Goal: Use online tool/utility: Utilize a website feature to perform a specific function

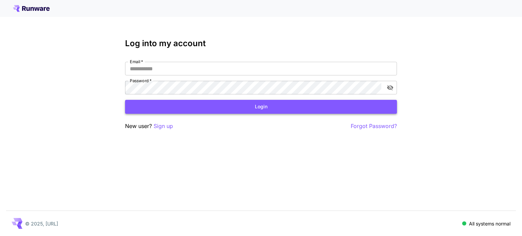
type input "**********"
click at [274, 100] on button "Login" at bounding box center [261, 107] width 272 height 14
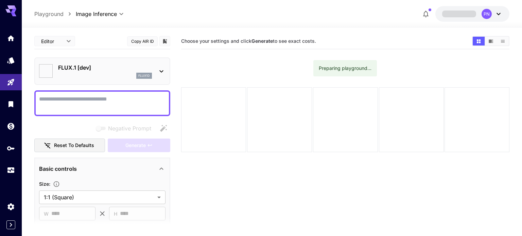
type input "**********"
click at [77, 66] on p "FLUX.1 [dev]" at bounding box center [105, 67] width 94 height 8
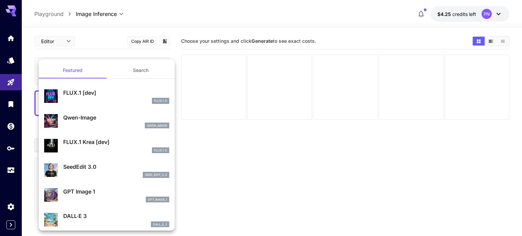
click at [124, 77] on button "Search" at bounding box center [141, 70] width 68 height 16
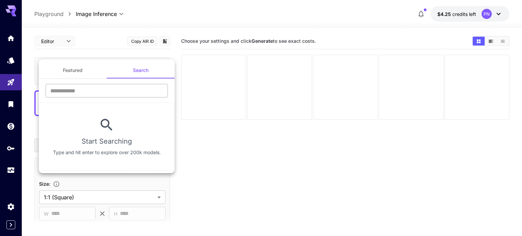
click at [109, 86] on input "text" at bounding box center [106, 91] width 122 height 14
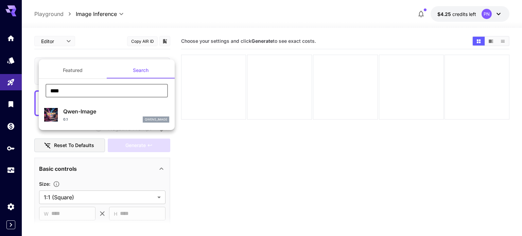
type input "****"
click at [110, 110] on p "Qwen-Image" at bounding box center [116, 111] width 106 height 8
type input "**"
type input "***"
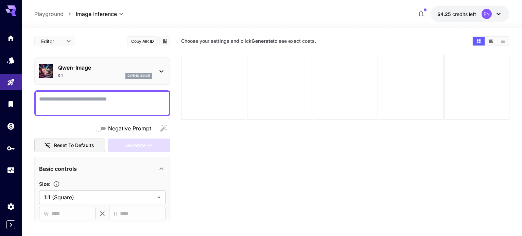
click at [52, 96] on textarea "Negative Prompt" at bounding box center [102, 103] width 126 height 16
paste textarea "**********"
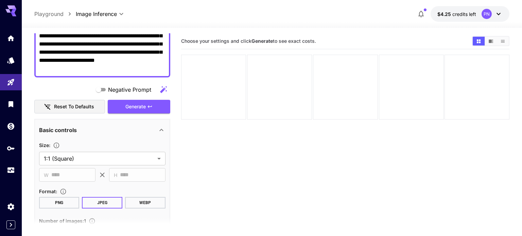
scroll to position [73, 0]
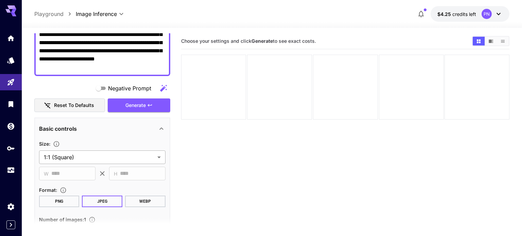
type textarea "**********"
click at [70, 152] on body "**********" at bounding box center [261, 145] width 522 height 290
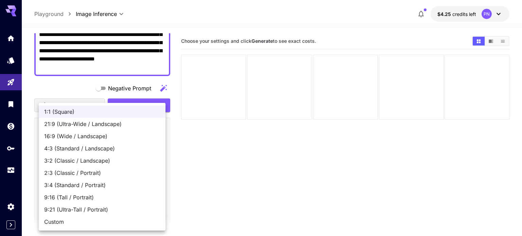
click at [78, 171] on span "2:3 (Classic / Portrait)" at bounding box center [102, 173] width 116 height 8
type input "**********"
type input "***"
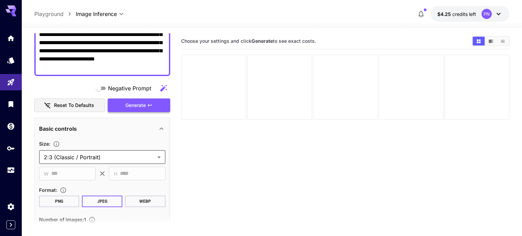
click at [131, 102] on span "Generate" at bounding box center [135, 105] width 20 height 8
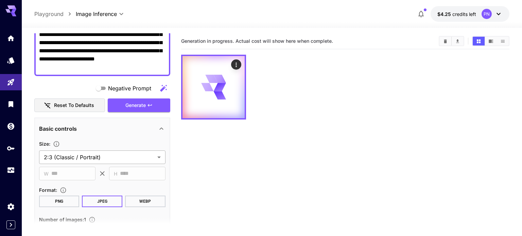
scroll to position [0, 0]
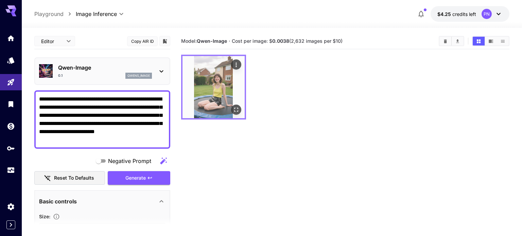
click at [238, 110] on icon "Open in fullscreen" at bounding box center [236, 109] width 7 height 7
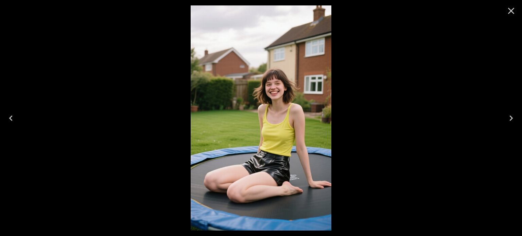
click at [513, 12] on icon "Close" at bounding box center [510, 10] width 11 height 11
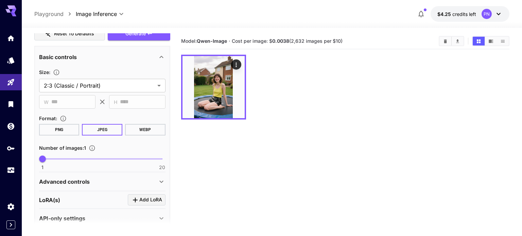
scroll to position [154, 0]
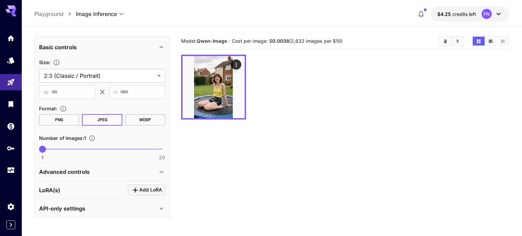
click at [78, 171] on p "Advanced controls" at bounding box center [64, 172] width 51 height 8
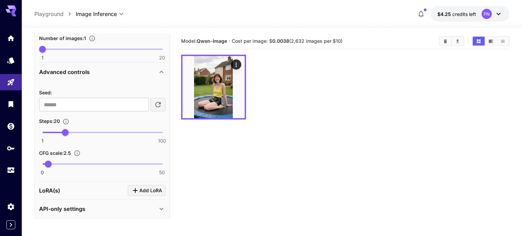
click at [52, 132] on span at bounding box center [53, 132] width 23 height 1
type input "**"
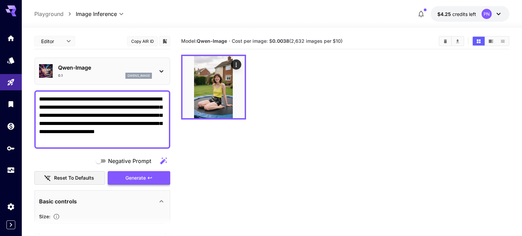
click at [120, 181] on button "Generate" at bounding box center [139, 178] width 62 height 14
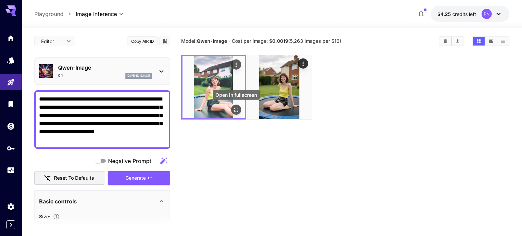
click at [238, 111] on icon "Open in fullscreen" at bounding box center [236, 109] width 7 height 7
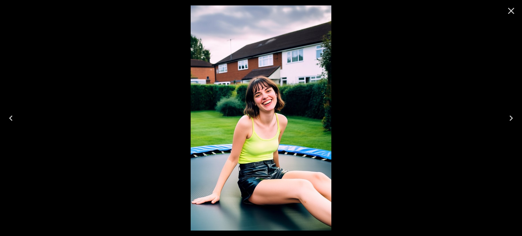
click at [516, 12] on button "Close" at bounding box center [511, 11] width 16 height 16
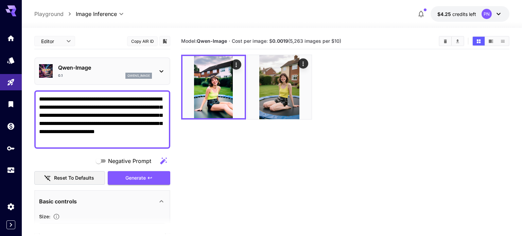
click at [127, 121] on textarea "**********" at bounding box center [102, 119] width 126 height 49
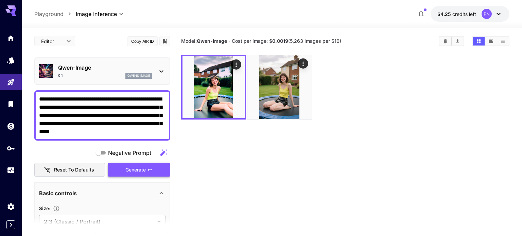
click at [145, 164] on button "Generate" at bounding box center [139, 170] width 62 height 14
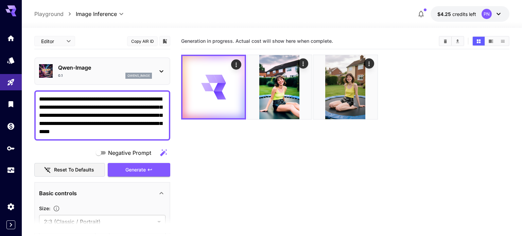
click at [72, 115] on textarea "**********" at bounding box center [102, 115] width 126 height 41
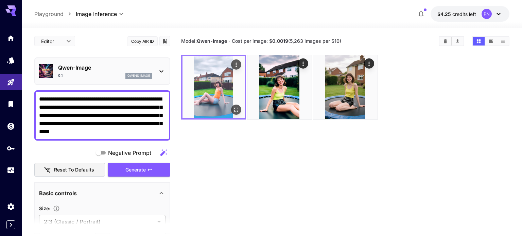
click at [200, 78] on img at bounding box center [213, 87] width 62 height 62
click at [236, 106] on button "Open in fullscreen" at bounding box center [236, 110] width 10 height 10
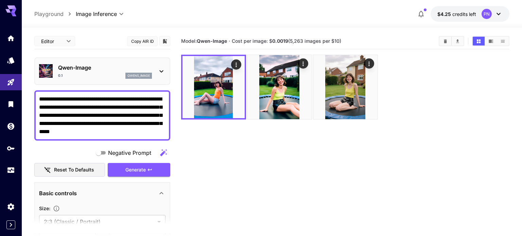
click at [145, 101] on textarea "**********" at bounding box center [102, 115] width 126 height 41
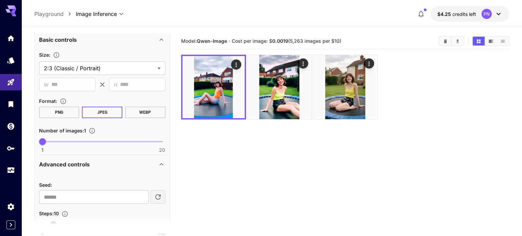
scroll to position [171, 0]
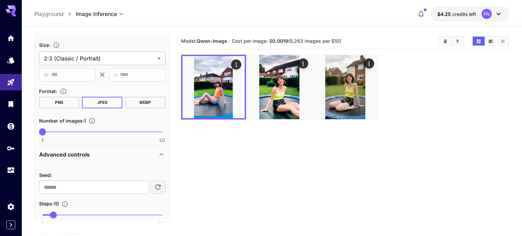
type textarea "**********"
click at [69, 63] on body "**********" at bounding box center [261, 145] width 522 height 290
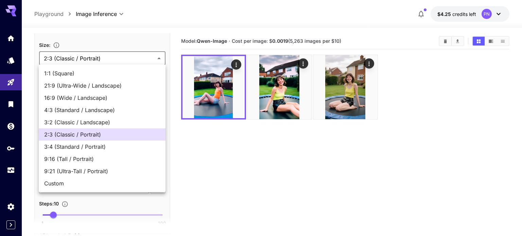
click at [64, 76] on span "1:1 (Square)" at bounding box center [102, 73] width 116 height 8
type input "**********"
type input "****"
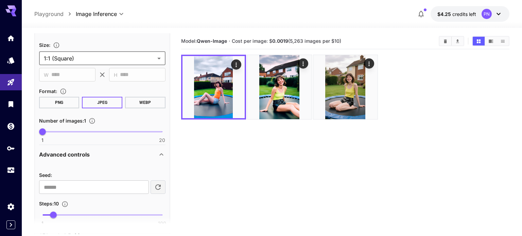
scroll to position [0, 0]
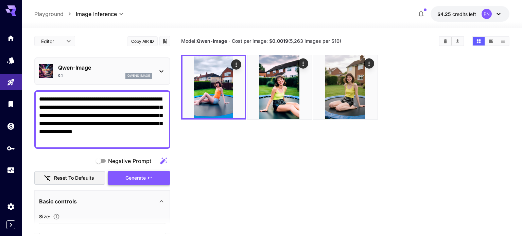
click at [132, 176] on span "Generate" at bounding box center [135, 178] width 20 height 8
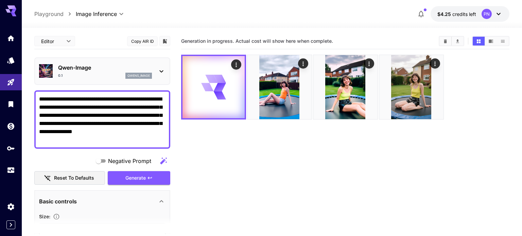
click at [222, 166] on section "Generation in progress. Actual cost will show here when complete." at bounding box center [345, 151] width 328 height 236
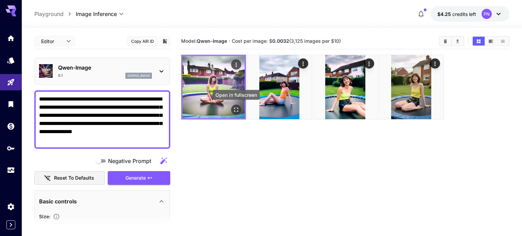
click at [237, 111] on icon "Open in fullscreen" at bounding box center [236, 109] width 7 height 7
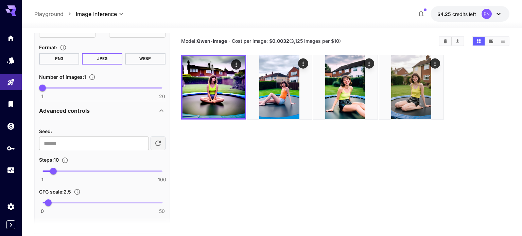
scroll to position [216, 0]
click at [62, 168] on span "1 100 10" at bounding box center [102, 170] width 120 height 10
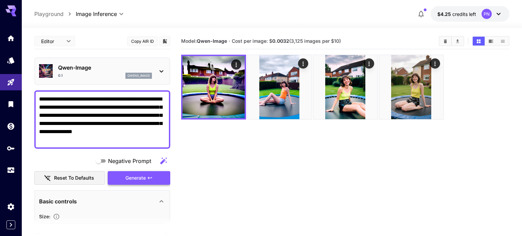
click at [123, 179] on button "Generate" at bounding box center [139, 178] width 62 height 14
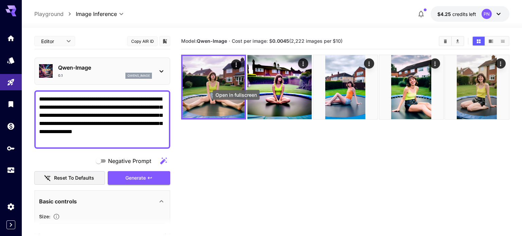
click at [229, 101] on div "Open in fullscreen" at bounding box center [236, 96] width 48 height 15
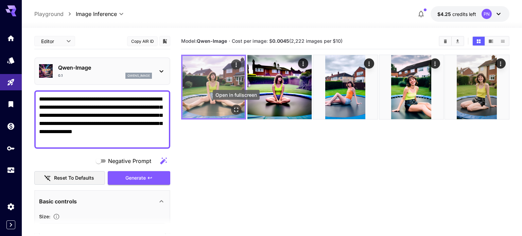
click at [237, 112] on icon "Open in fullscreen" at bounding box center [236, 109] width 7 height 7
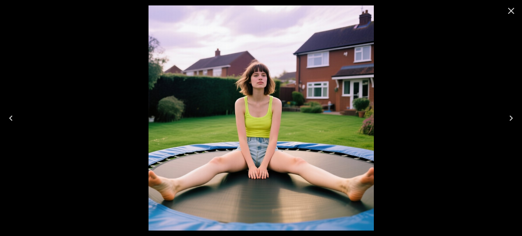
click at [257, 94] on img at bounding box center [260, 117] width 225 height 225
click at [512, 8] on icon "Close" at bounding box center [511, 11] width 6 height 6
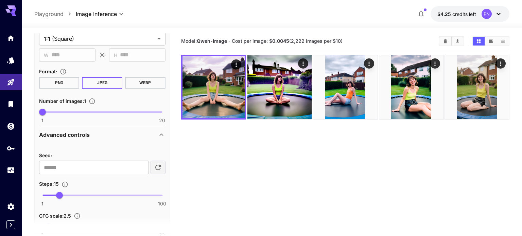
scroll to position [197, 0]
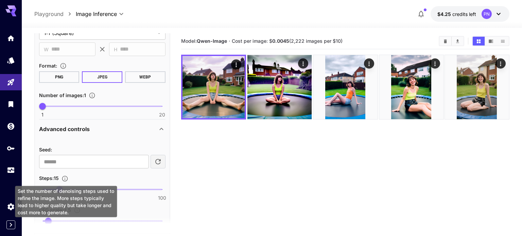
click at [52, 189] on div "Set the number of denoising steps used to refine the image. More steps typicall…" at bounding box center [66, 201] width 102 height 31
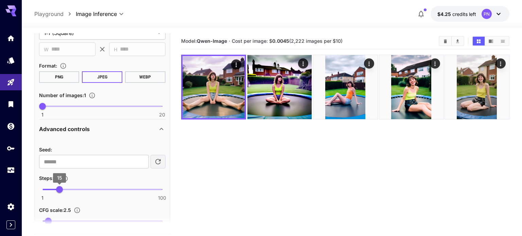
click at [56, 188] on span "15" at bounding box center [59, 189] width 7 height 7
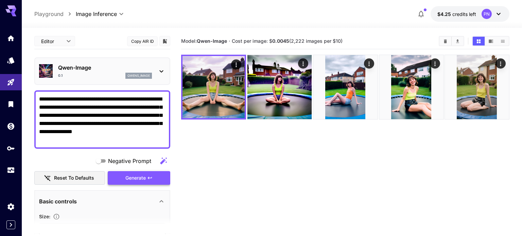
click at [123, 176] on button "Generate" at bounding box center [139, 178] width 62 height 14
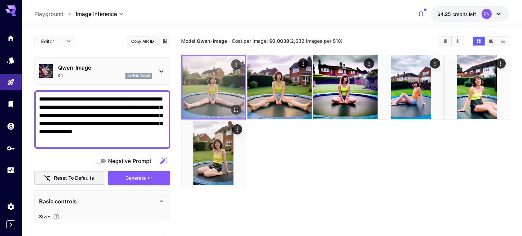
click at [203, 81] on img at bounding box center [213, 87] width 62 height 62
click at [236, 109] on icon "Open in fullscreen" at bounding box center [236, 109] width 7 height 7
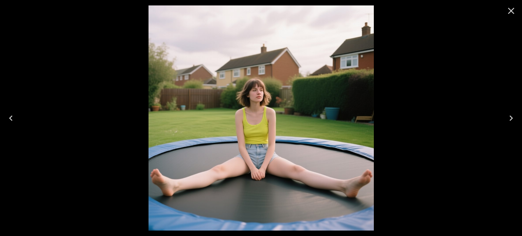
click at [512, 14] on icon "Close" at bounding box center [510, 10] width 11 height 11
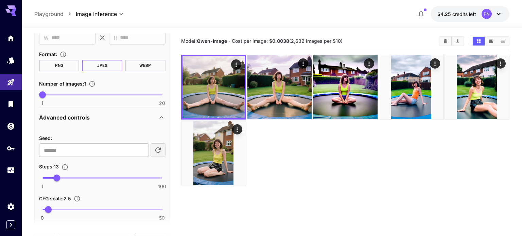
scroll to position [215, 0]
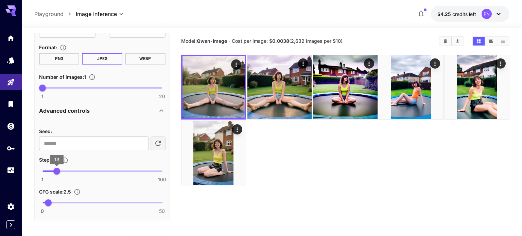
click at [56, 168] on span "13" at bounding box center [56, 171] width 7 height 7
type input "**"
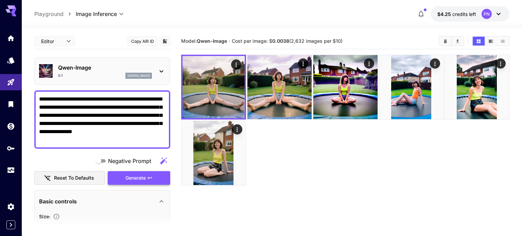
click at [130, 178] on span "Generate" at bounding box center [135, 178] width 20 height 8
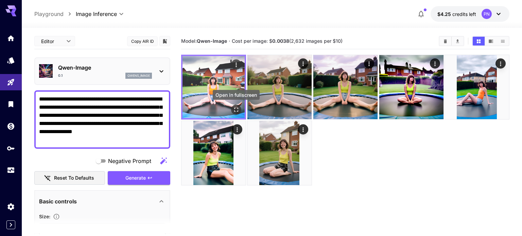
click at [234, 109] on icon "Open in fullscreen" at bounding box center [236, 109] width 7 height 7
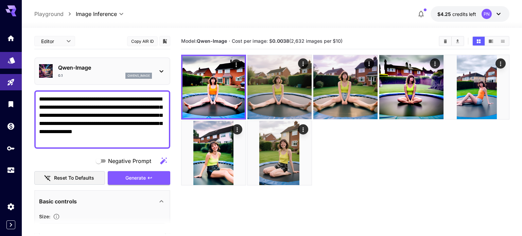
click at [7, 58] on icon "Models" at bounding box center [11, 58] width 8 height 8
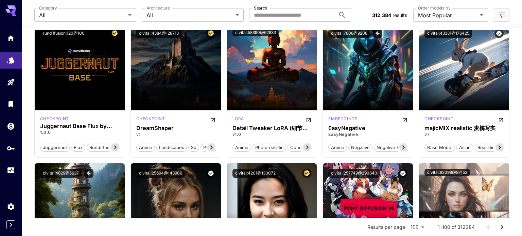
scroll to position [614, 0]
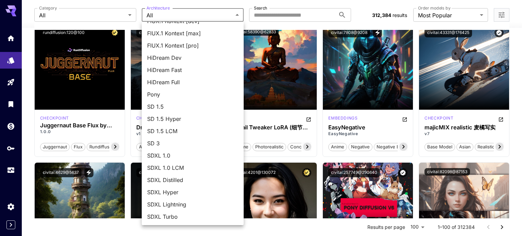
scroll to position [0, 0]
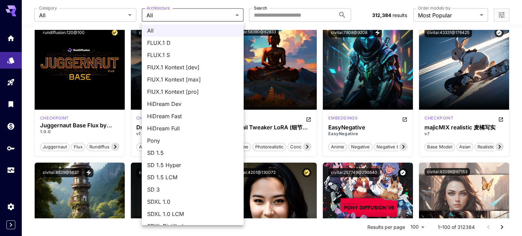
click at [190, 15] on div at bounding box center [261, 118] width 522 height 236
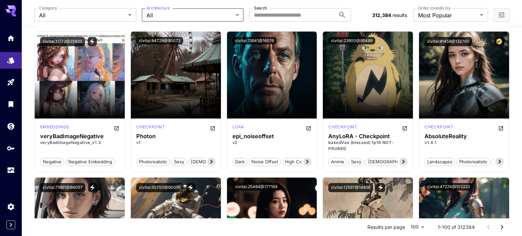
scroll to position [1306, 0]
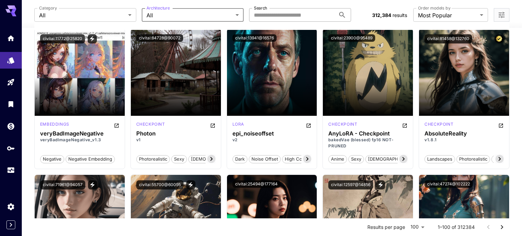
click at [264, 13] on input "Search" at bounding box center [292, 15] width 86 height 14
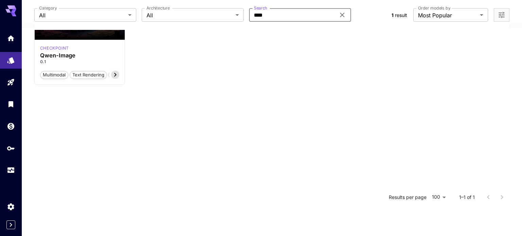
scroll to position [0, 0]
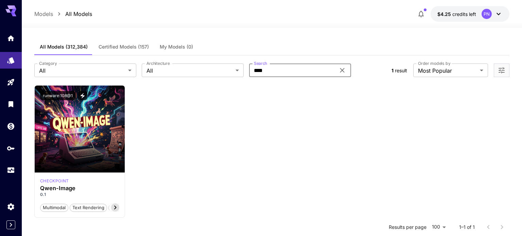
click at [267, 69] on input "****" at bounding box center [292, 70] width 86 height 14
type input "***"
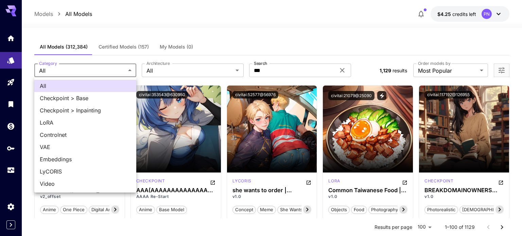
click at [82, 98] on span "Checkpoint > Base" at bounding box center [85, 98] width 91 height 8
type input "**********"
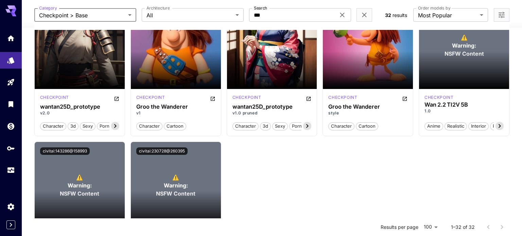
scroll to position [781, 0]
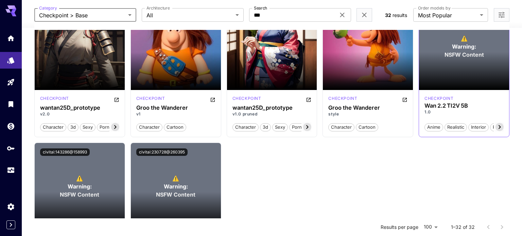
click at [496, 126] on icon at bounding box center [499, 127] width 8 height 8
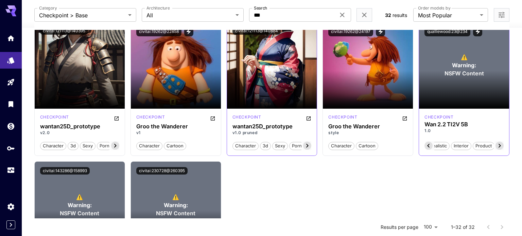
scroll to position [762, 0]
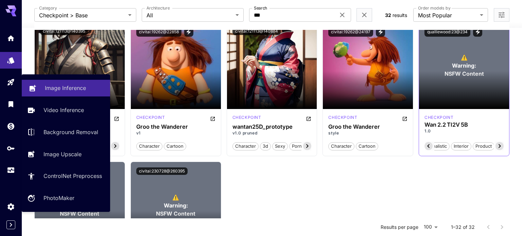
click at [26, 82] on link "Image Inference" at bounding box center [66, 88] width 88 height 17
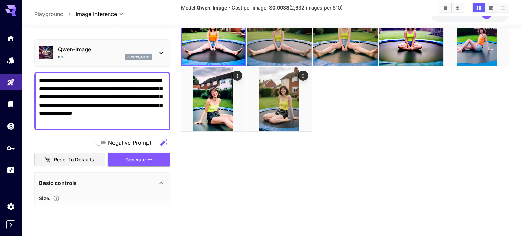
scroll to position [54, 0]
click at [94, 56] on div "0.1 qwens_image" at bounding box center [105, 57] width 94 height 6
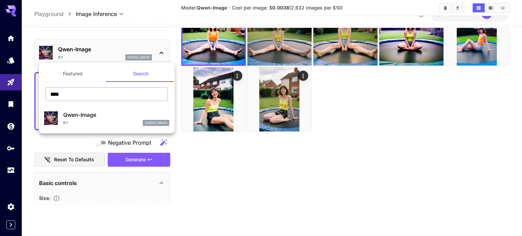
click at [105, 99] on input "****" at bounding box center [106, 94] width 122 height 14
type input "*******"
click at [115, 118] on p "Wan 2.2 TI2V 5B" at bounding box center [116, 115] width 106 height 8
type input "**"
type input "*"
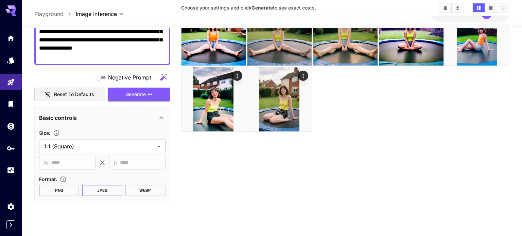
scroll to position [70, 0]
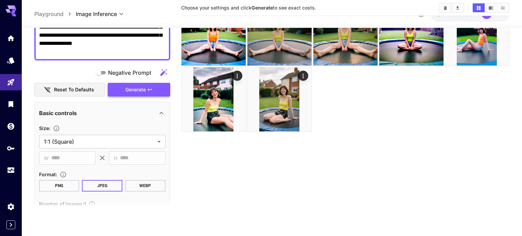
click at [144, 91] on span "Generate" at bounding box center [135, 90] width 20 height 8
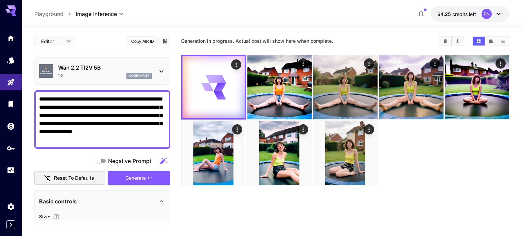
scroll to position [21, 0]
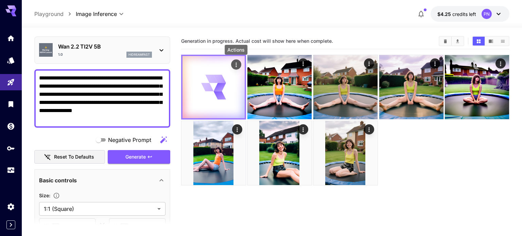
click at [234, 67] on icon "Actions" at bounding box center [236, 64] width 7 height 7
click at [234, 67] on div at bounding box center [261, 118] width 522 height 236
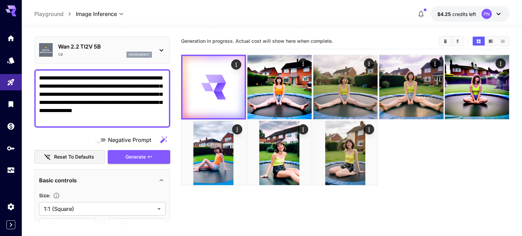
click at [87, 92] on textarea "**********" at bounding box center [102, 98] width 126 height 49
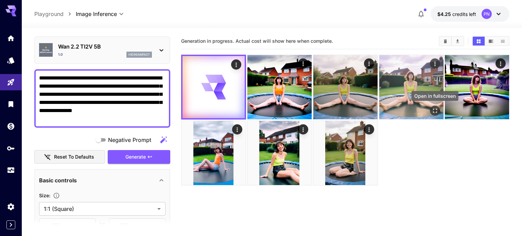
click at [435, 110] on icon "Open in fullscreen" at bounding box center [434, 110] width 7 height 7
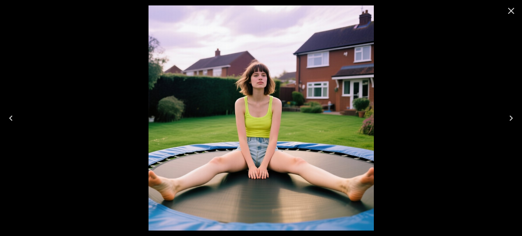
click at [510, 14] on icon "Close" at bounding box center [510, 10] width 11 height 11
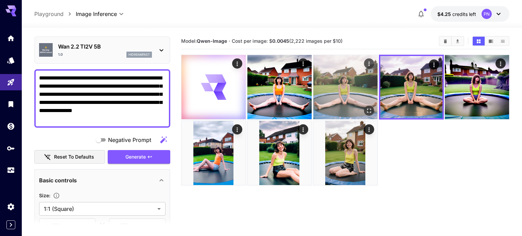
click at [352, 80] on img at bounding box center [345, 87] width 64 height 64
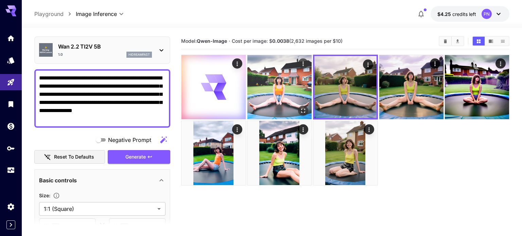
click at [287, 87] on img at bounding box center [279, 87] width 64 height 64
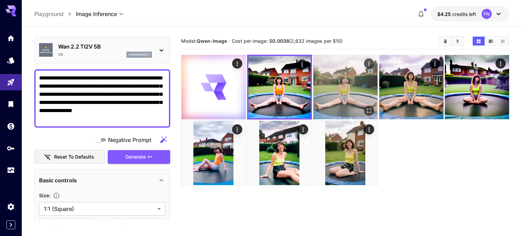
click at [317, 87] on img at bounding box center [345, 87] width 64 height 64
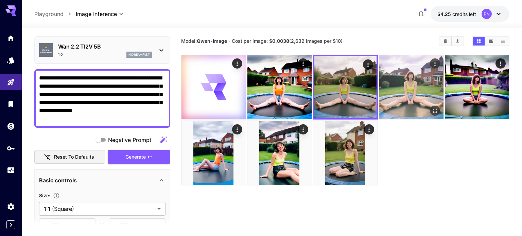
click at [390, 87] on img at bounding box center [411, 87] width 64 height 64
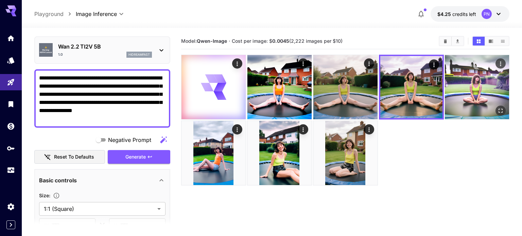
click at [460, 88] on img at bounding box center [476, 87] width 64 height 64
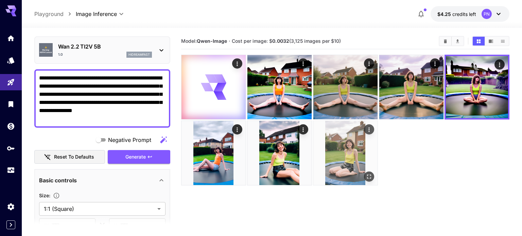
click at [327, 153] on img at bounding box center [345, 153] width 64 height 64
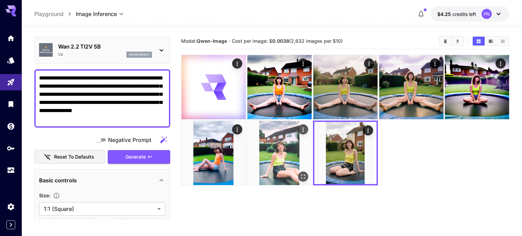
click at [292, 151] on img at bounding box center [279, 153] width 64 height 64
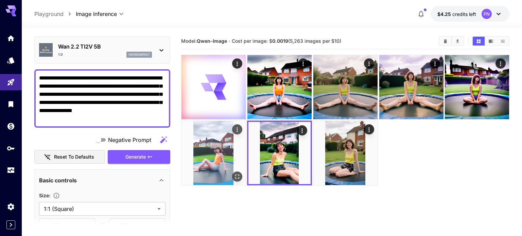
click at [220, 151] on img at bounding box center [213, 153] width 64 height 64
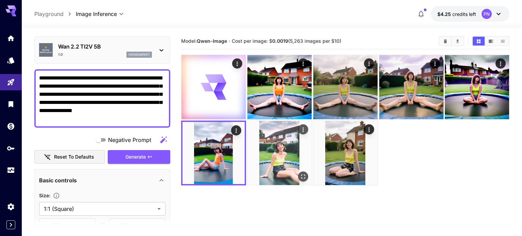
click at [282, 153] on img at bounding box center [279, 153] width 64 height 64
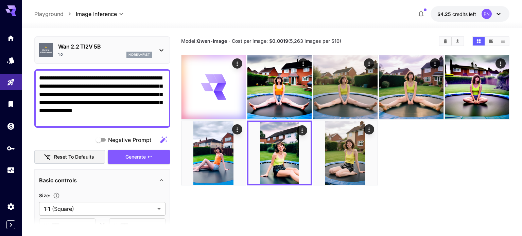
click at [120, 44] on p "Wan 2.2 TI2V 5B" at bounding box center [105, 46] width 94 height 8
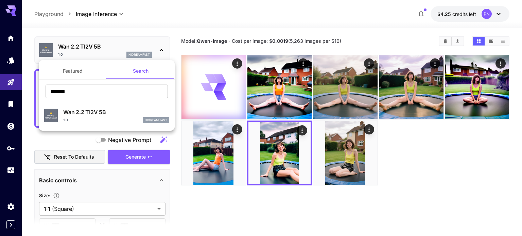
click at [63, 70] on button "Featured" at bounding box center [73, 71] width 68 height 16
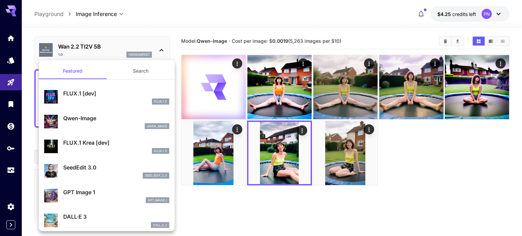
click at [82, 115] on p "Qwen-Image" at bounding box center [116, 118] width 106 height 8
type input "**"
type input "***"
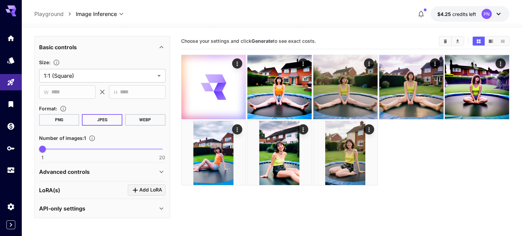
scroll to position [54, 0]
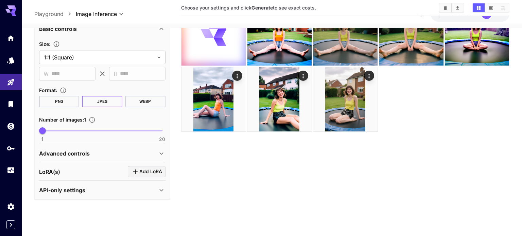
click at [71, 148] on div "Advanced controls" at bounding box center [102, 153] width 126 height 16
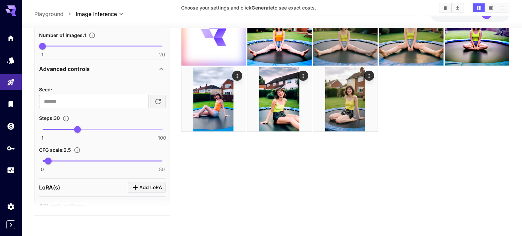
scroll to position [254, 0]
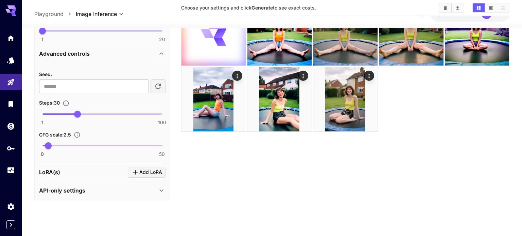
click at [52, 113] on span at bounding box center [59, 113] width 35 height 1
type input "**"
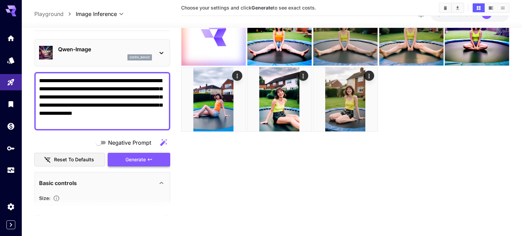
click at [125, 159] on span "Generate" at bounding box center [135, 160] width 20 height 8
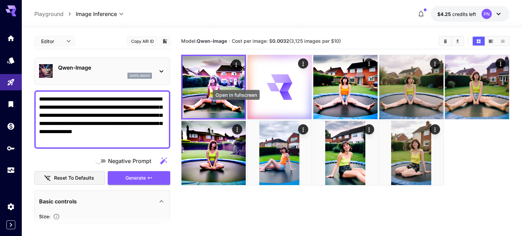
click at [223, 97] on div "Open in fullscreen" at bounding box center [236, 95] width 47 height 10
click at [217, 92] on div "Open in fullscreen" at bounding box center [236, 95] width 47 height 10
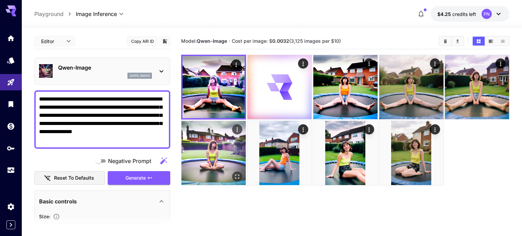
click at [213, 140] on img at bounding box center [213, 153] width 64 height 64
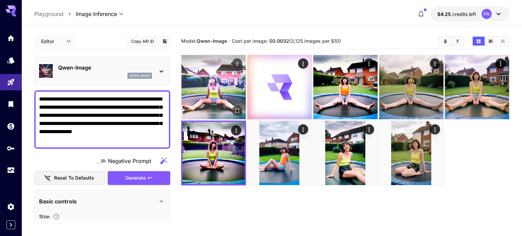
click at [209, 103] on img at bounding box center [213, 87] width 64 height 64
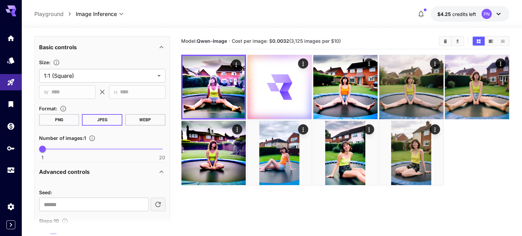
scroll to position [151, 0]
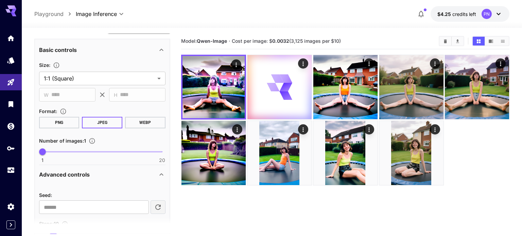
click at [90, 174] on div "Advanced controls" at bounding box center [98, 174] width 118 height 8
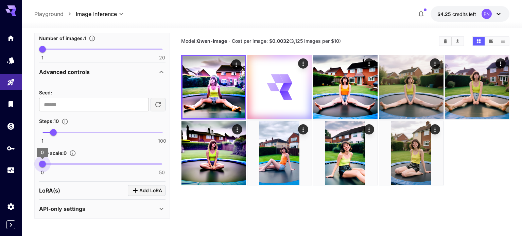
type input "*"
drag, startPoint x: 47, startPoint y: 162, endPoint x: 36, endPoint y: 164, distance: 11.1
click at [39, 164] on span "0" at bounding box center [42, 164] width 7 height 7
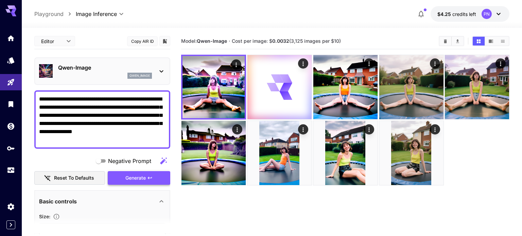
click at [126, 176] on span "Generate" at bounding box center [135, 178] width 20 height 8
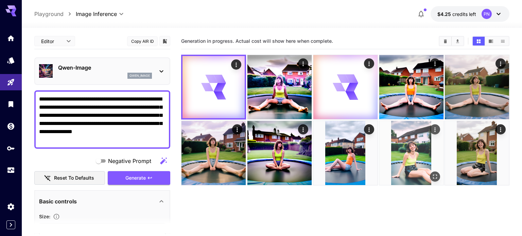
click at [394, 160] on img at bounding box center [411, 153] width 64 height 64
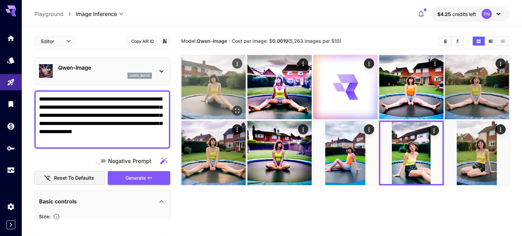
click at [208, 84] on img at bounding box center [213, 87] width 64 height 64
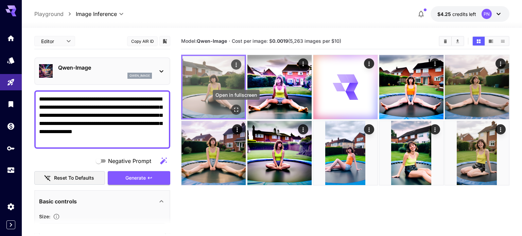
click at [236, 108] on icon "Open in fullscreen" at bounding box center [236, 109] width 7 height 7
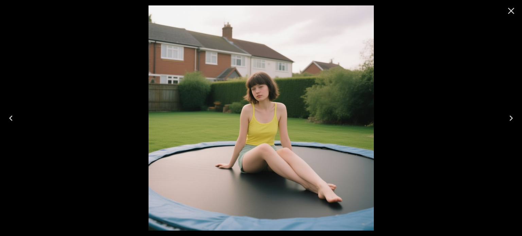
click at [513, 13] on icon "Close" at bounding box center [511, 11] width 6 height 6
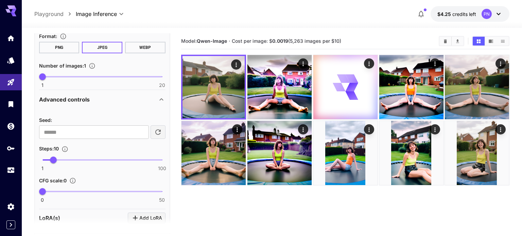
scroll to position [227, 0]
click at [66, 160] on span "1 100 10" at bounding box center [102, 159] width 120 height 10
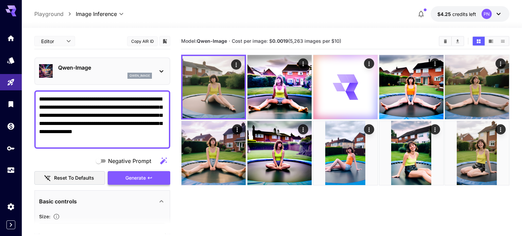
click at [141, 176] on span "Generate" at bounding box center [135, 178] width 20 height 8
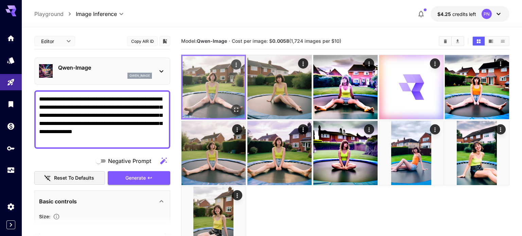
click at [195, 98] on img at bounding box center [213, 87] width 62 height 62
click at [238, 110] on icon "Open in fullscreen" at bounding box center [236, 109] width 7 height 7
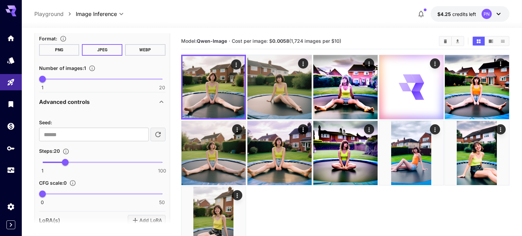
scroll to position [225, 0]
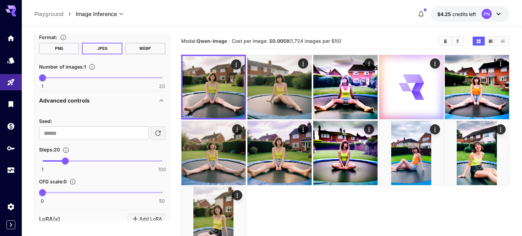
click at [52, 160] on span at bounding box center [53, 160] width 23 height 1
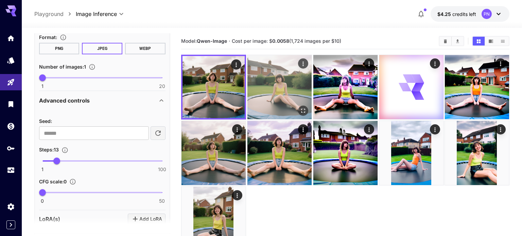
click at [260, 90] on img at bounding box center [279, 87] width 64 height 64
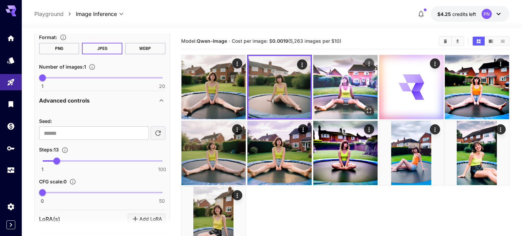
click at [334, 76] on img at bounding box center [345, 87] width 64 height 64
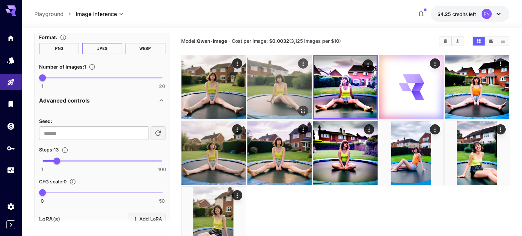
click at [273, 85] on img at bounding box center [279, 87] width 64 height 64
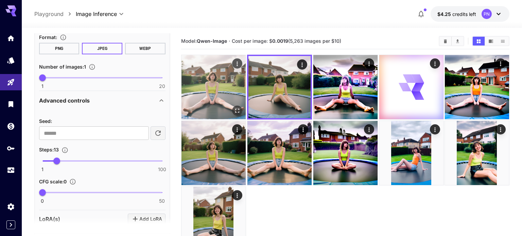
click at [218, 95] on img at bounding box center [213, 87] width 64 height 64
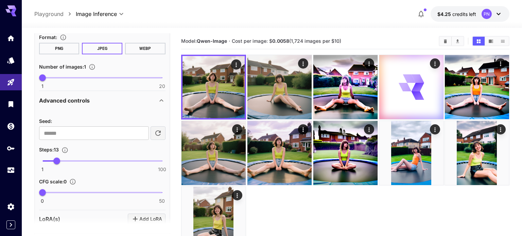
scroll to position [0, 0]
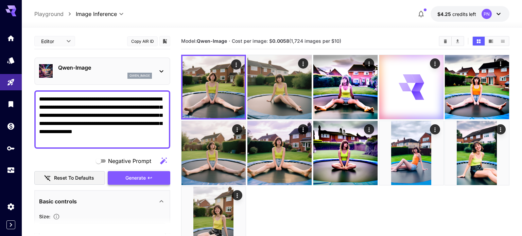
click at [129, 178] on span "Generate" at bounding box center [135, 178] width 20 height 8
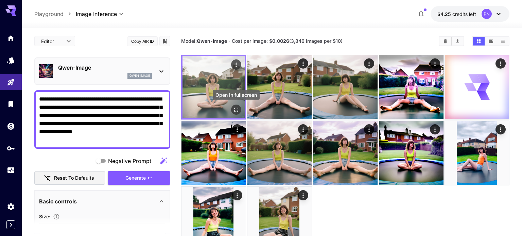
click at [234, 107] on icon "Open in fullscreen" at bounding box center [236, 109] width 7 height 7
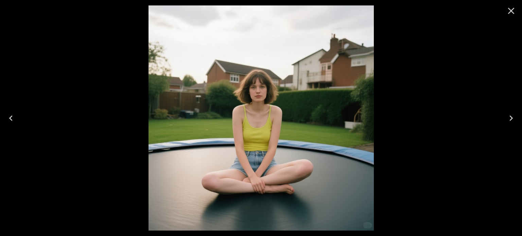
click at [507, 12] on icon "Close" at bounding box center [510, 10] width 11 height 11
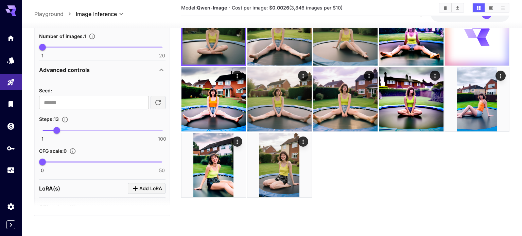
scroll to position [254, 0]
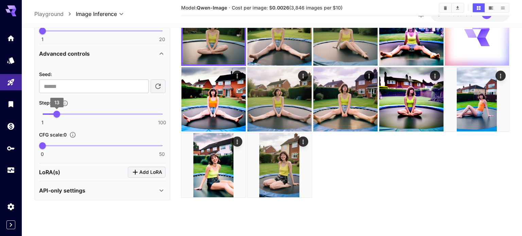
click at [53, 113] on span "13" at bounding box center [56, 114] width 7 height 7
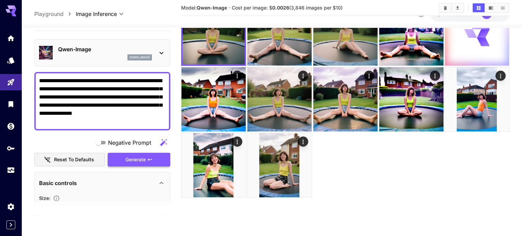
click at [136, 154] on button "Generate" at bounding box center [139, 160] width 62 height 14
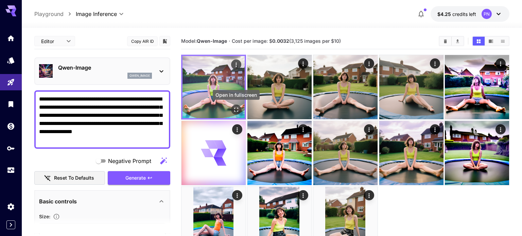
click at [235, 111] on icon "Open in fullscreen" at bounding box center [236, 109] width 7 height 7
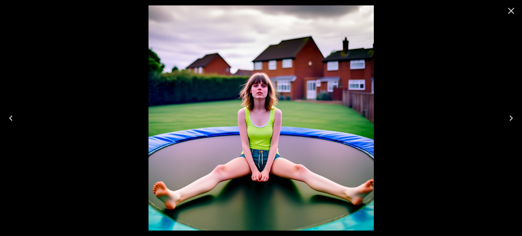
click at [513, 7] on icon "Close" at bounding box center [510, 10] width 11 height 11
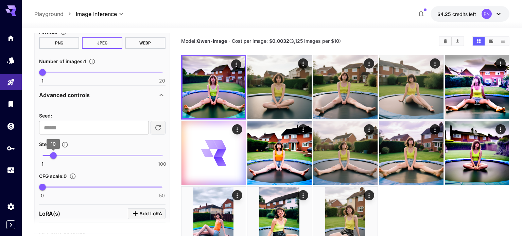
scroll to position [234, 0]
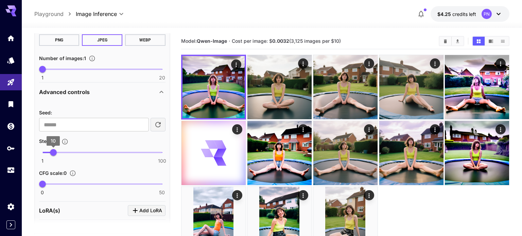
click at [50, 151] on span "10" at bounding box center [53, 152] width 7 height 7
type input "*"
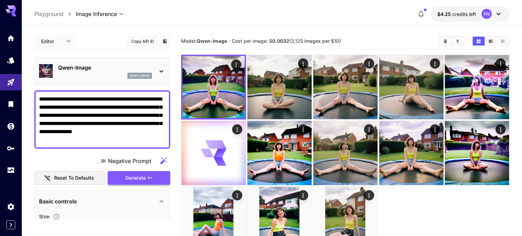
click at [126, 178] on span "Generate" at bounding box center [135, 178] width 20 height 8
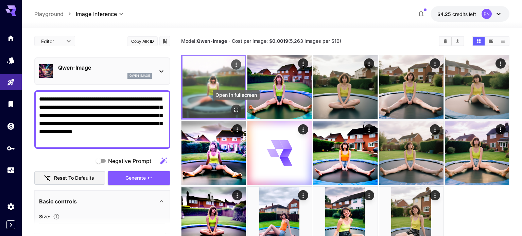
click at [232, 107] on button "Open in fullscreen" at bounding box center [236, 110] width 10 height 10
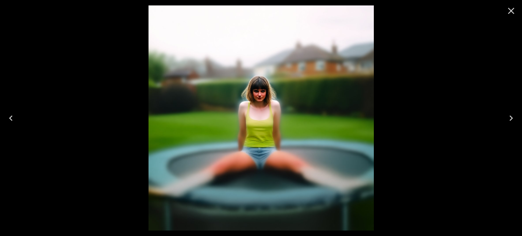
click at [512, 12] on icon "Close" at bounding box center [511, 11] width 6 height 6
